Goal: Information Seeking & Learning: Learn about a topic

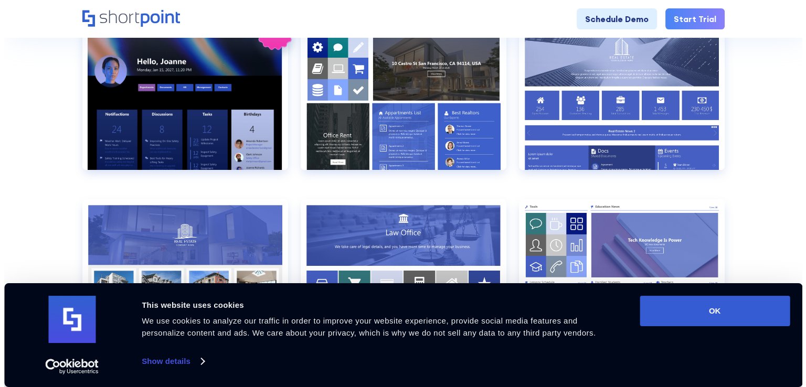
scroll to position [525, 0]
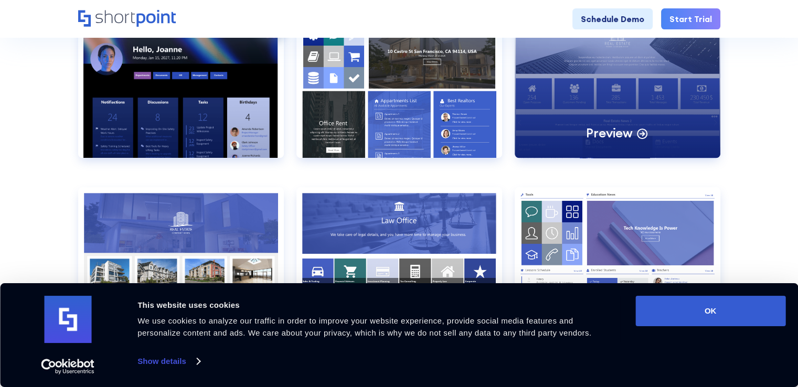
click at [659, 74] on div "Preview" at bounding box center [618, 84] width 206 height 147
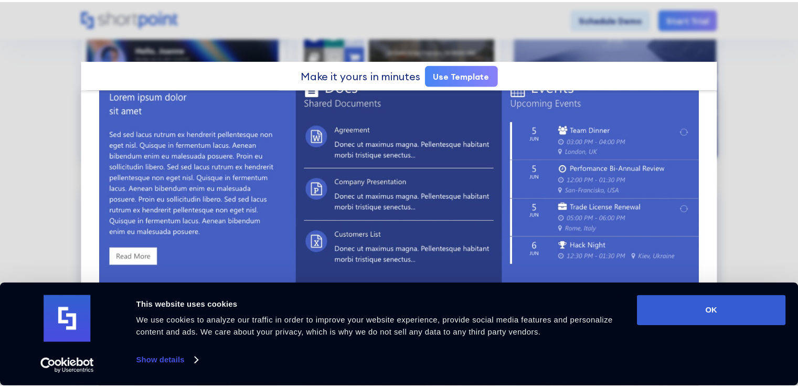
scroll to position [420, 0]
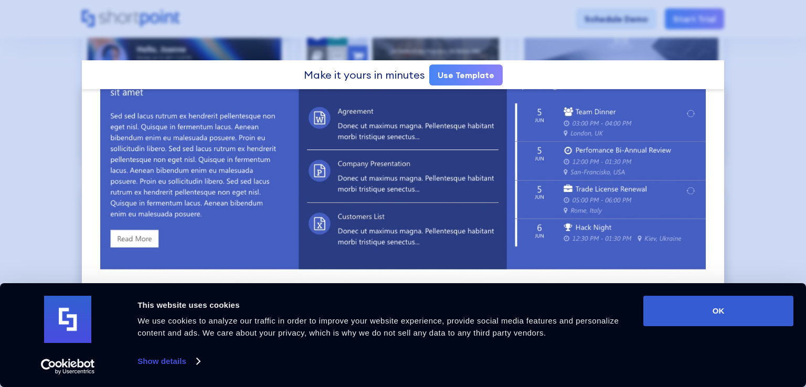
click at [738, 155] on div at bounding box center [403, 193] width 806 height 387
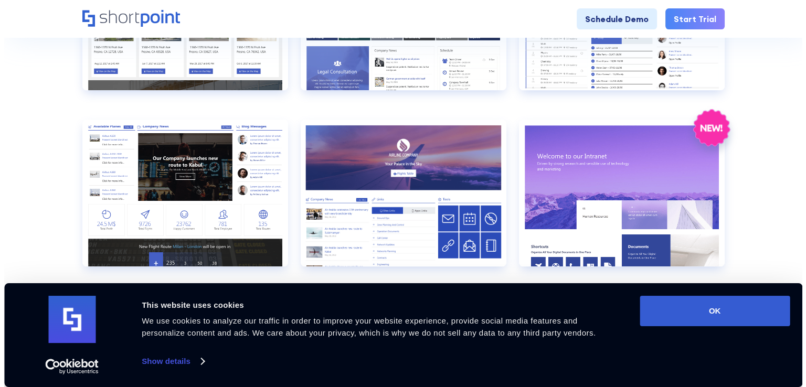
scroll to position [787, 0]
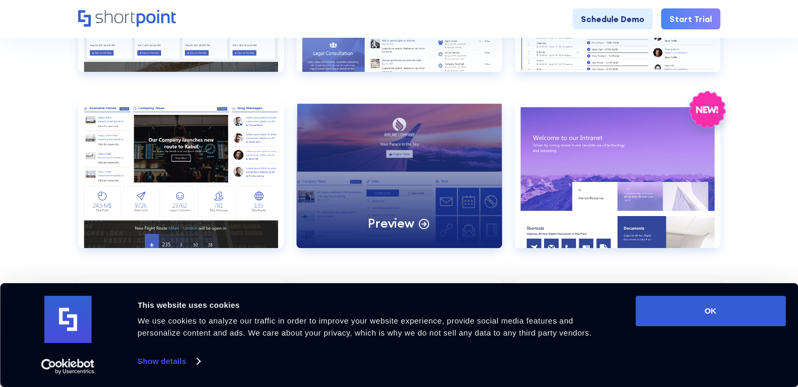
click at [362, 208] on div "Preview" at bounding box center [399, 174] width 206 height 147
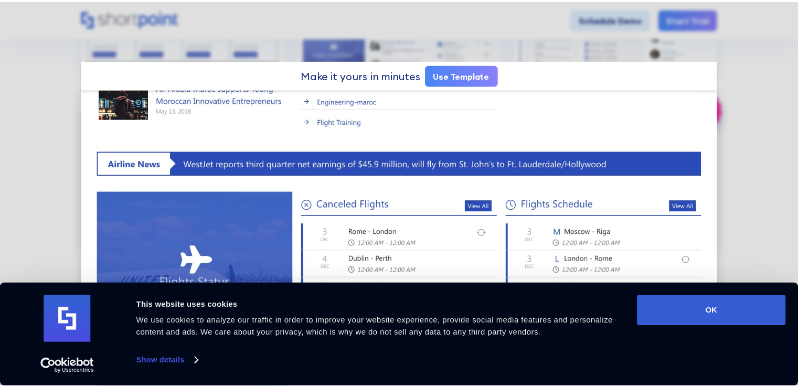
scroll to position [472, 0]
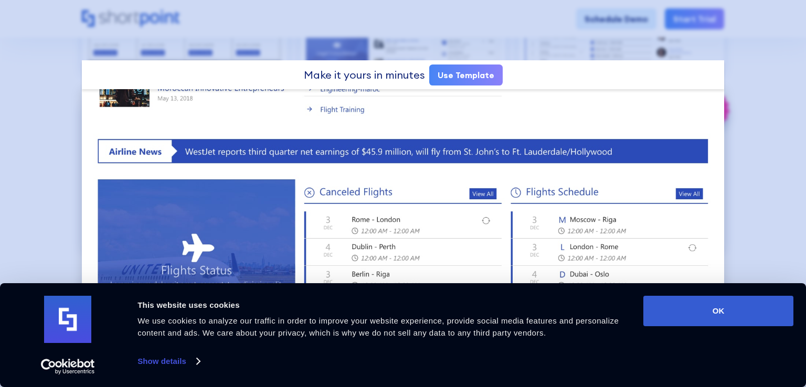
click at [742, 192] on div at bounding box center [403, 193] width 806 height 387
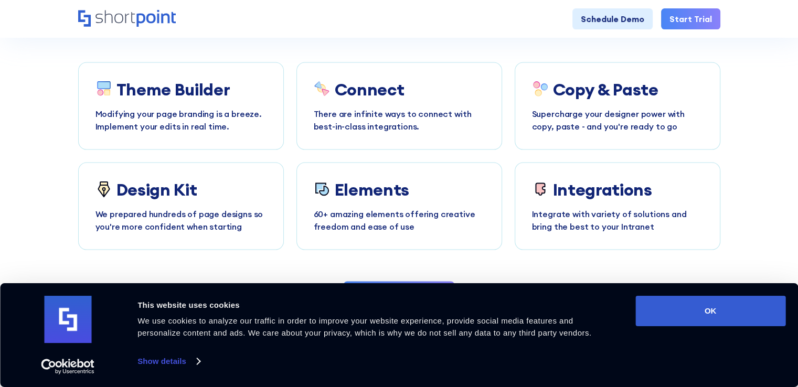
scroll to position [2115, 0]
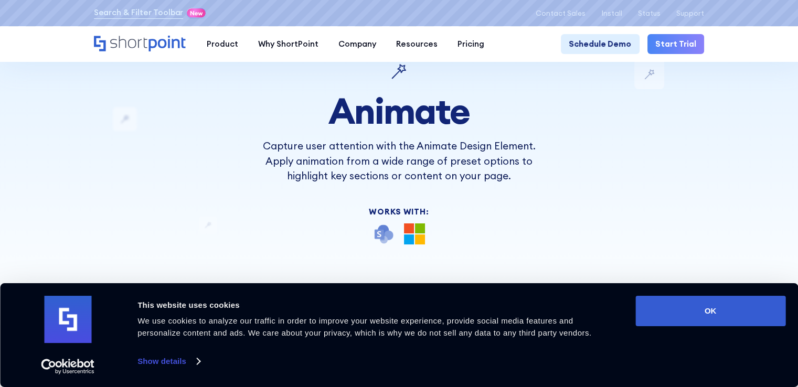
scroll to position [105, 0]
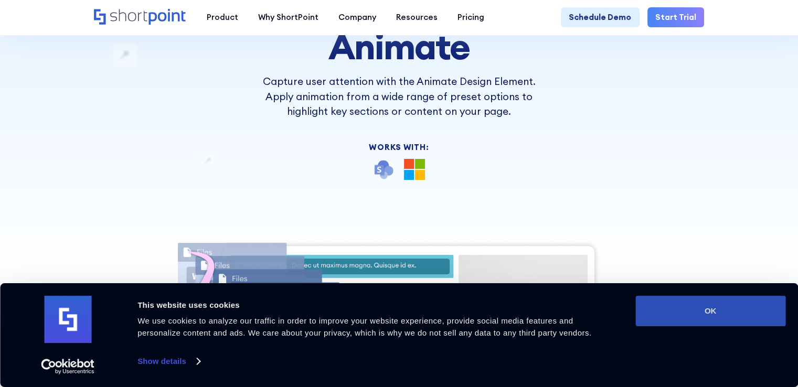
click at [741, 312] on button "OK" at bounding box center [710, 311] width 150 height 30
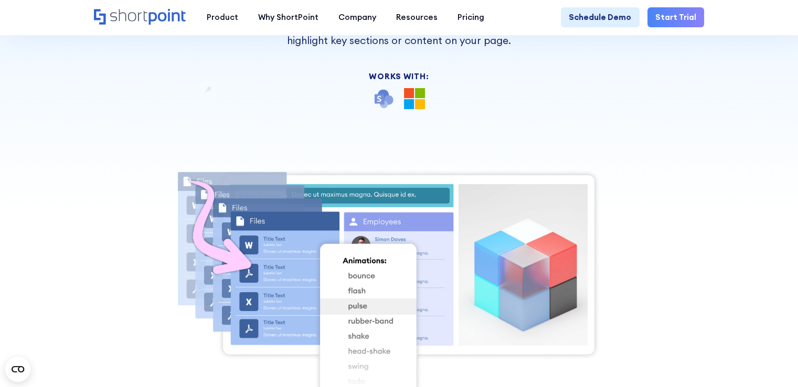
scroll to position [157, 0]
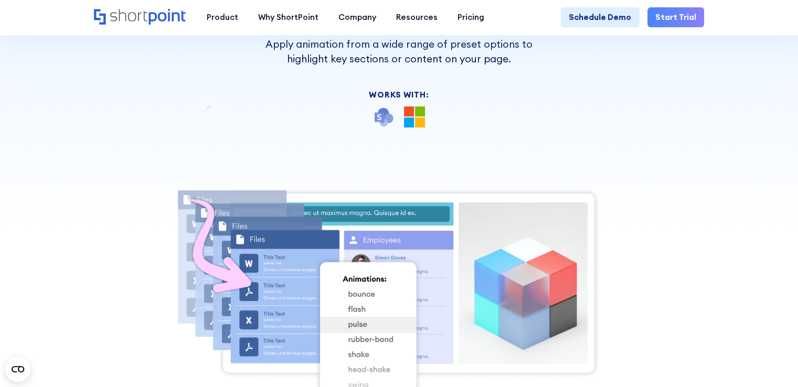
click at [369, 315] on img at bounding box center [398, 309] width 479 height 244
click at [380, 338] on img at bounding box center [398, 309] width 479 height 244
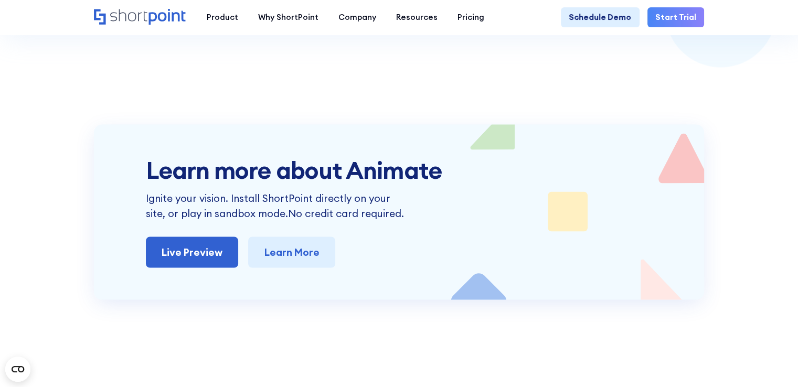
scroll to position [1993, 0]
